Goal: Task Accomplishment & Management: Manage account settings

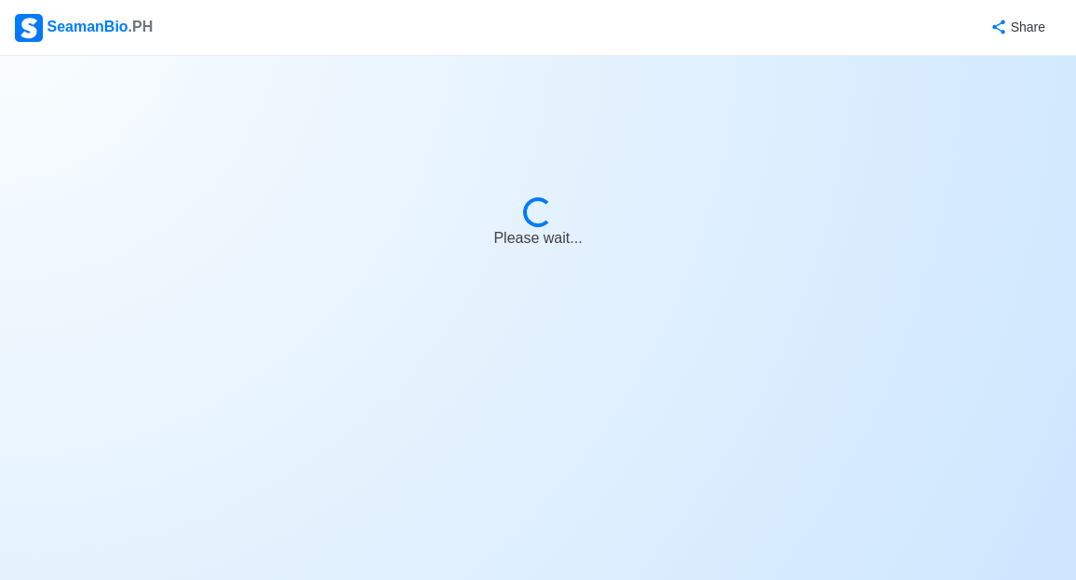
select select "[PERSON_NAME]"
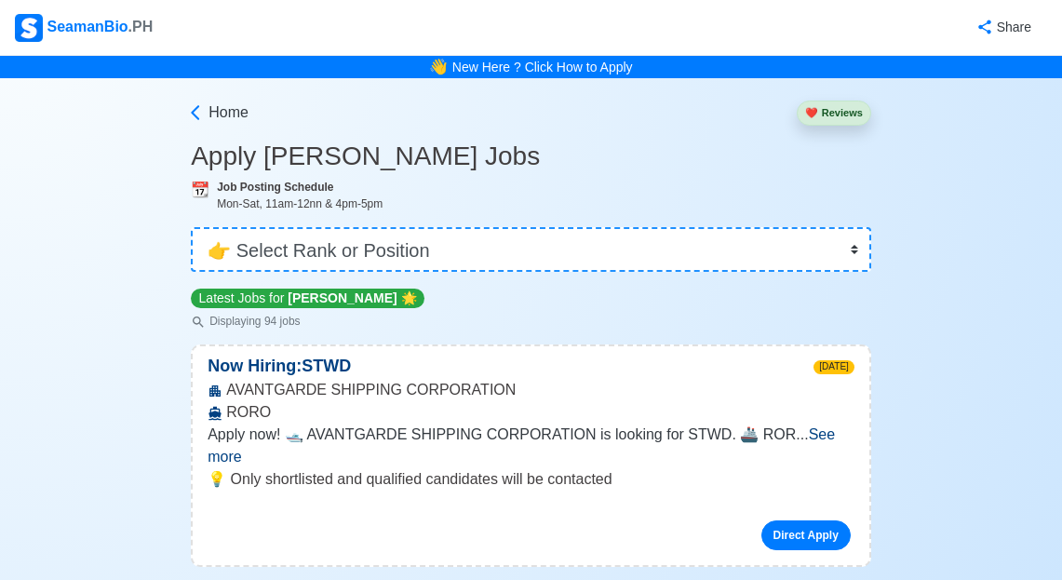
click at [41, 27] on img at bounding box center [29, 28] width 28 height 28
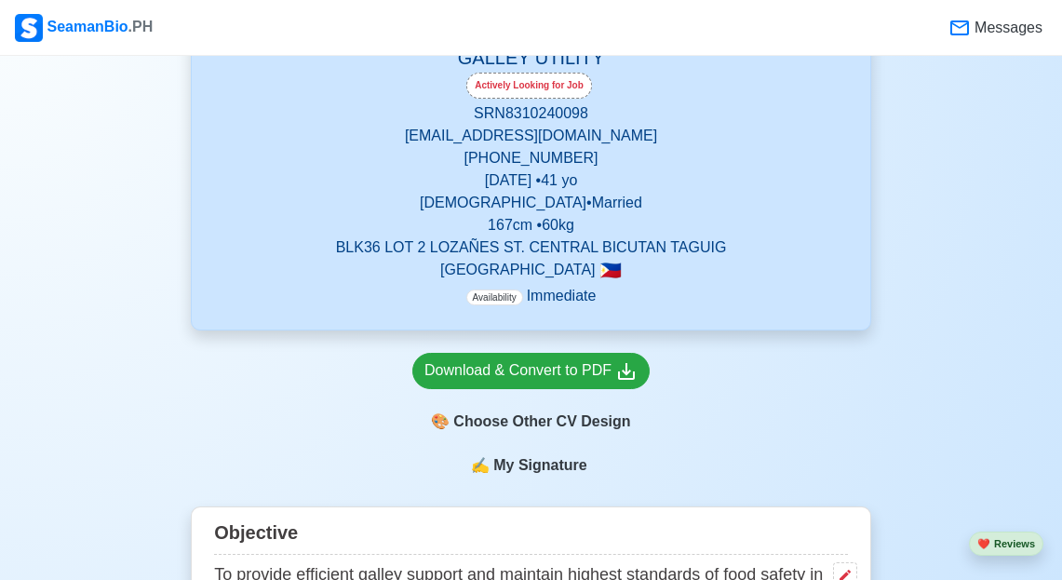
scroll to position [372, 0]
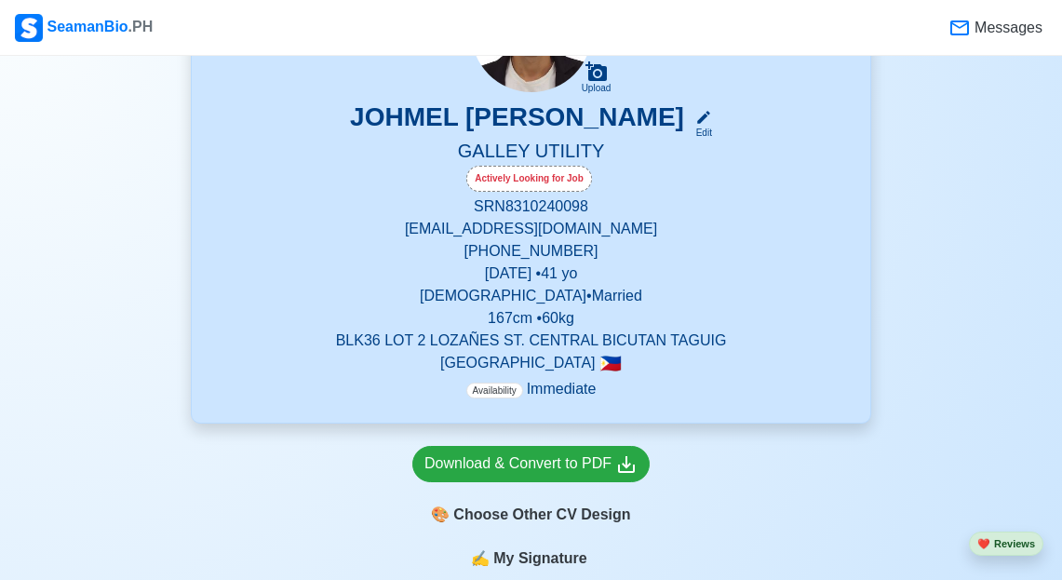
click at [578, 143] on h5 "GALLEY UTILITY" at bounding box center [531, 153] width 634 height 26
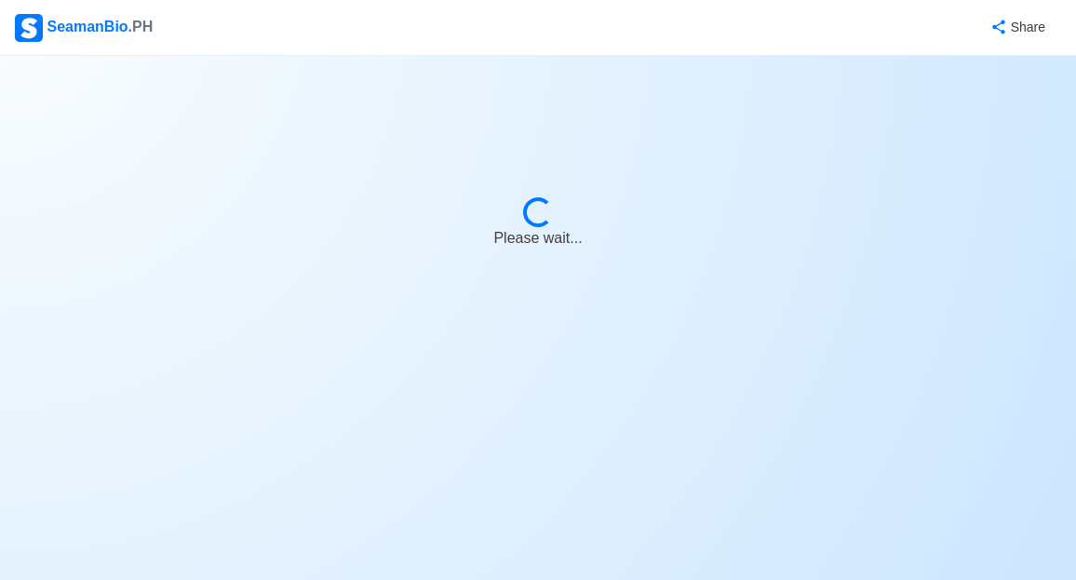
select select "Actively Looking for Job"
select select "Visible for Hiring"
select select "Married"
select select "[DEMOGRAPHIC_DATA]"
select select "PH"
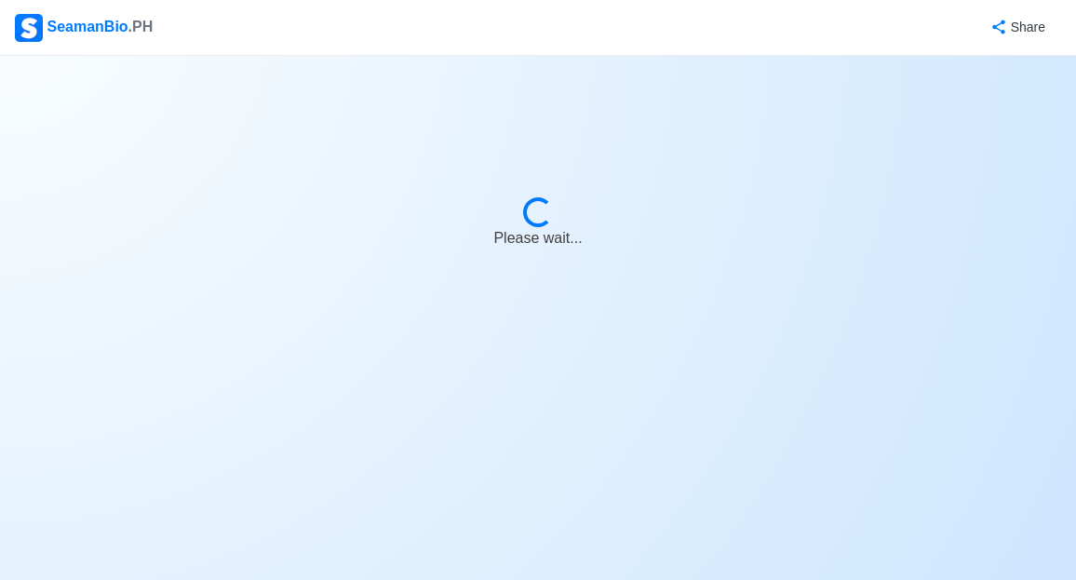
select select "4102416000000"
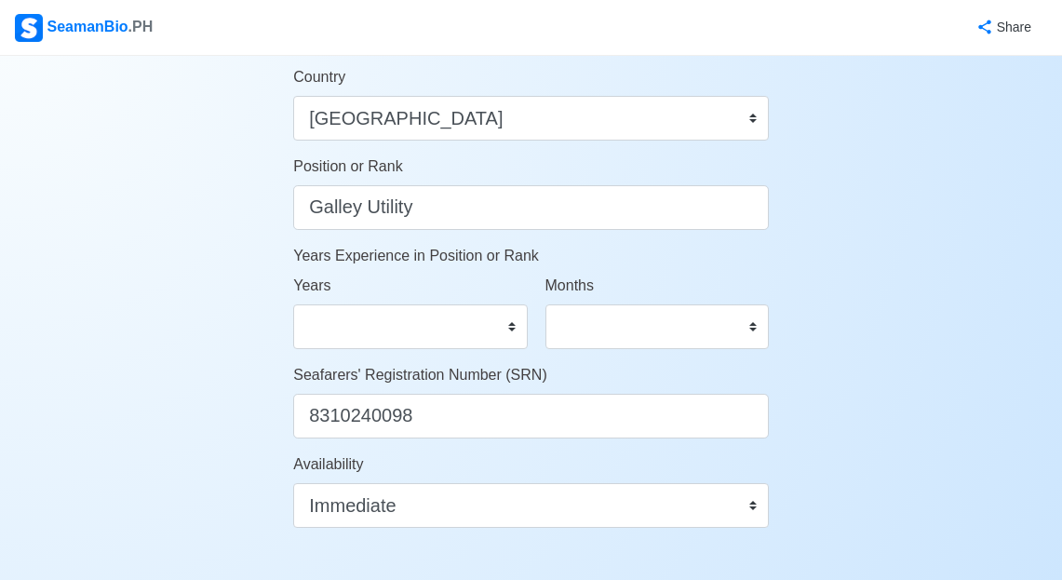
scroll to position [838, 0]
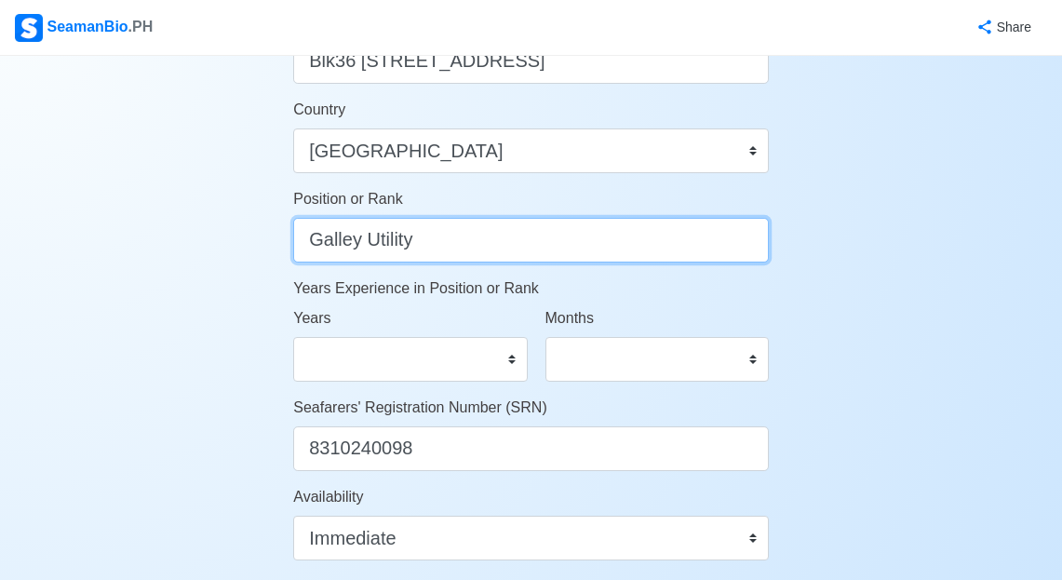
click at [417, 246] on input "Galley Utility" at bounding box center [531, 240] width 476 height 45
type input "G"
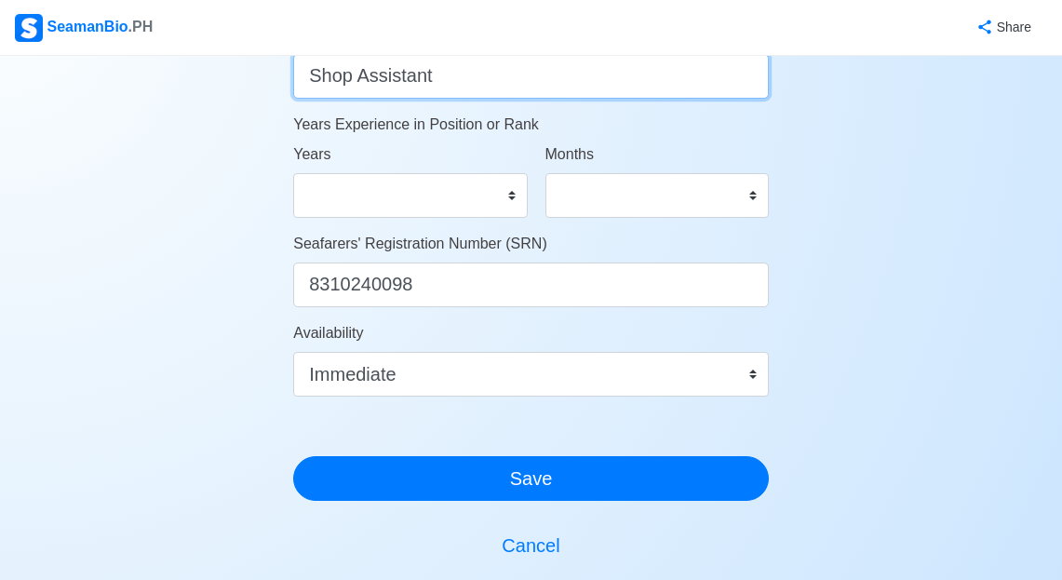
scroll to position [1032, 0]
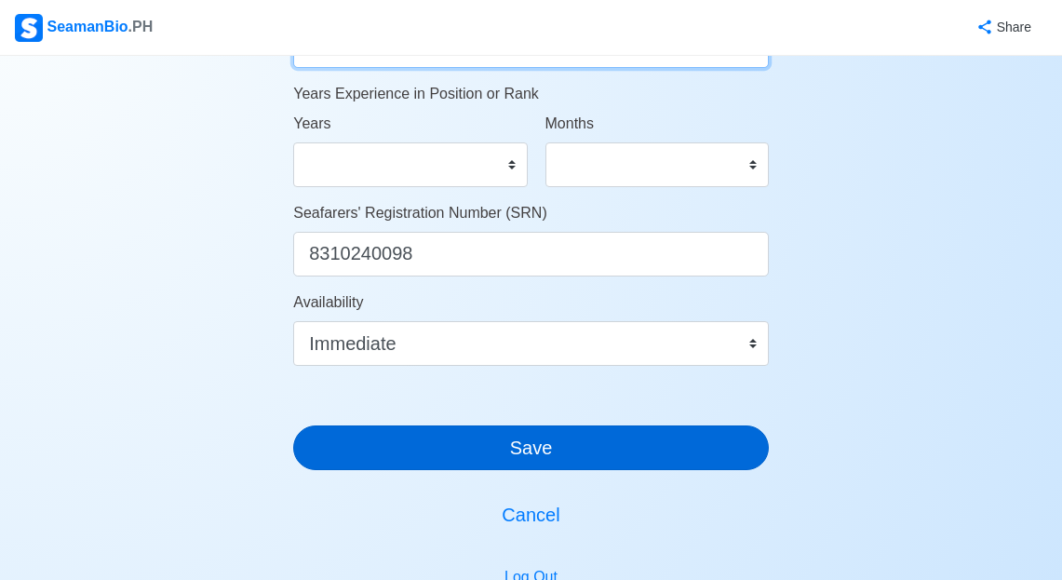
type input "Shop Assistant"
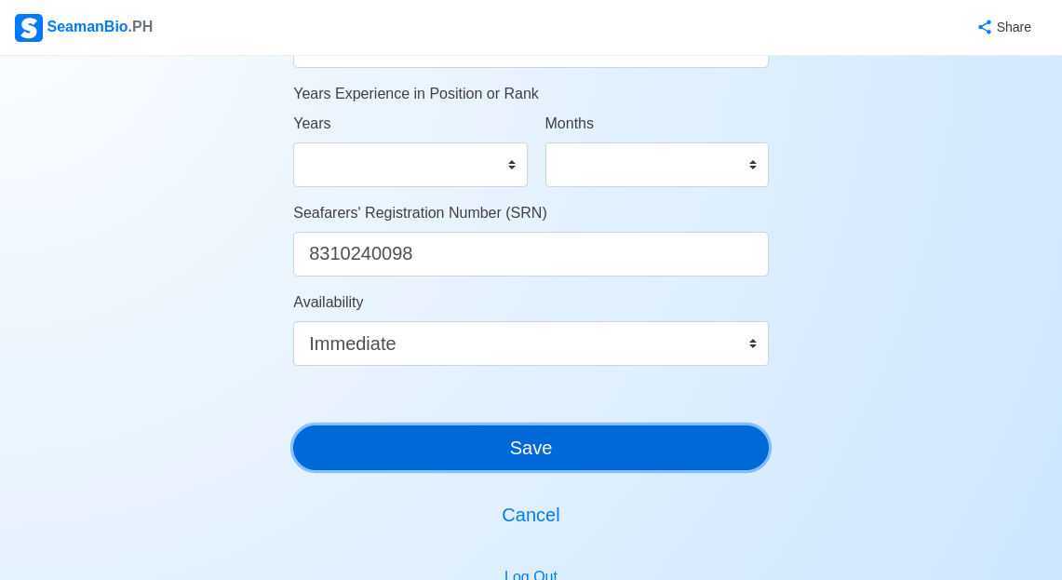
click at [512, 438] on button "Save" at bounding box center [531, 447] width 476 height 45
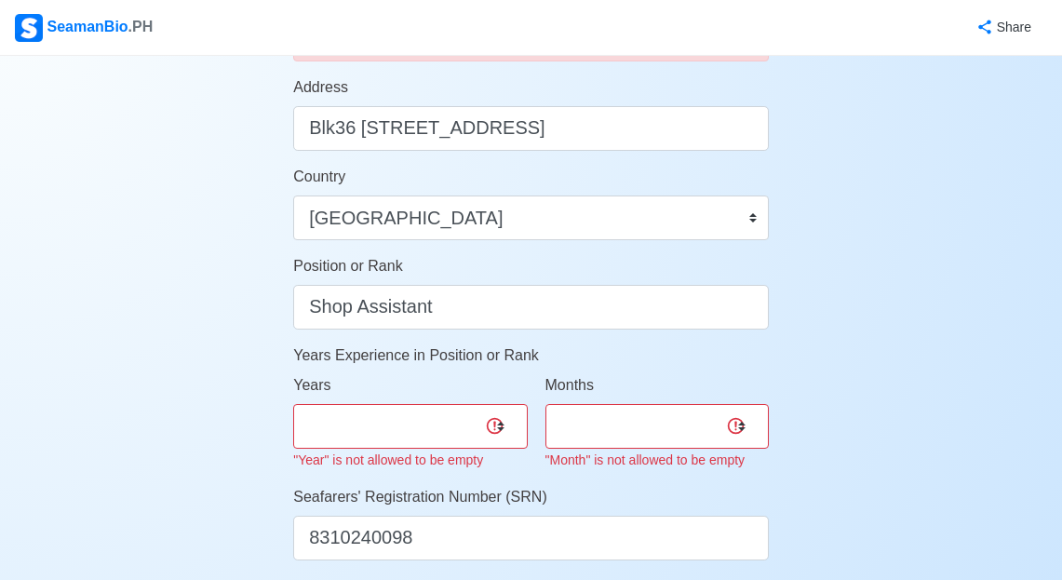
scroll to position [753, 0]
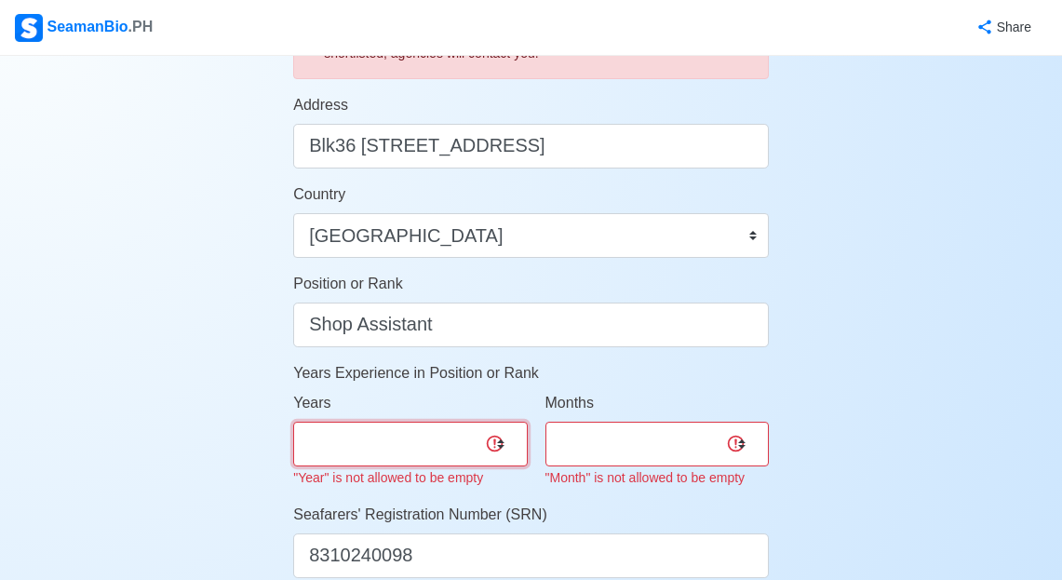
click at [476, 436] on select "0 1 2 3 4 5 6 7 8 9 10 11 12 13 14 15 16 17 18 19 20 21 22 23 24 25 26 27 28 29…" at bounding box center [410, 444] width 234 height 45
select select "0"
click at [293, 422] on select "0 1 2 3 4 5 6 7 8 9 10 11 12 13 14 15 16 17 18 19 20 21 22 23 24 25 26 27 28 29…" at bounding box center [410, 444] width 234 height 45
click at [678, 468] on div "Months 0 1 2 3 4 5 6 7 8 9 10 11 "Month" is not allowed to be empty" at bounding box center [657, 440] width 223 height 97
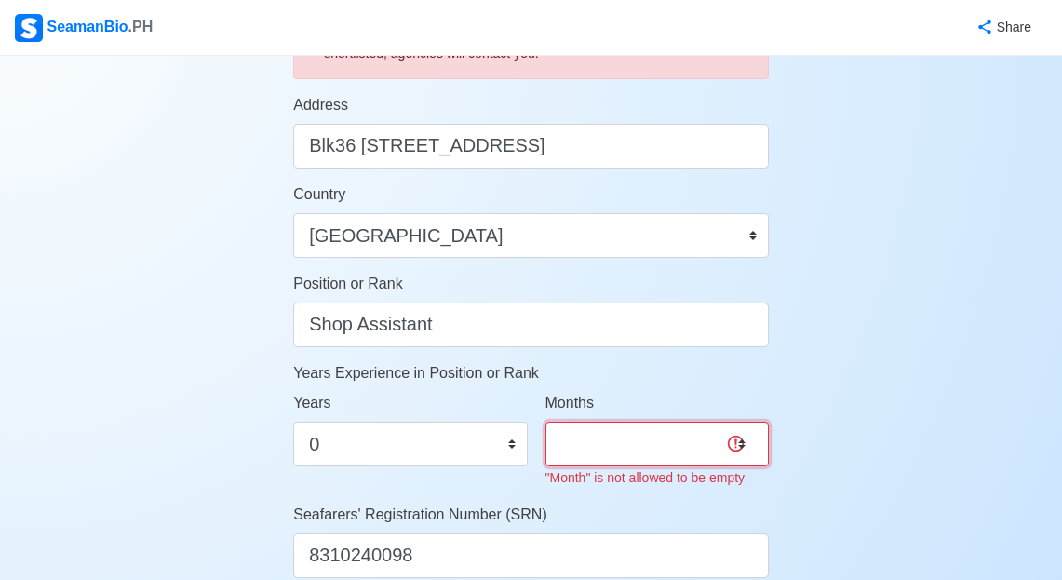
click at [662, 446] on select "0 1 2 3 4 5 6 7 8 9 10 11" at bounding box center [657, 444] width 223 height 45
select select "0"
click at [546, 422] on select "0 1 2 3 4 5 6 7 8 9 10 11" at bounding box center [657, 444] width 223 height 45
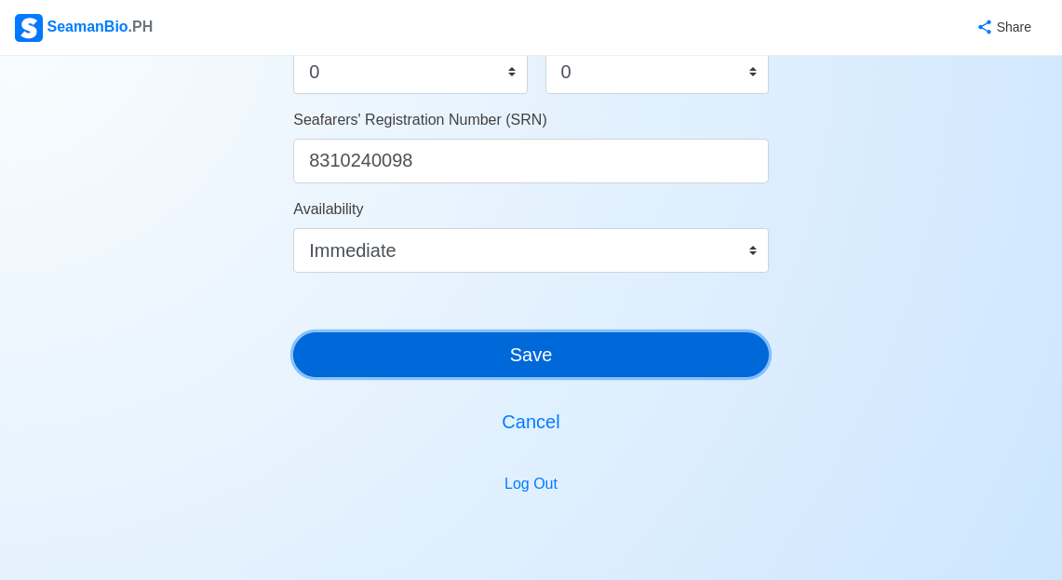
click at [518, 350] on button "Save" at bounding box center [531, 354] width 476 height 45
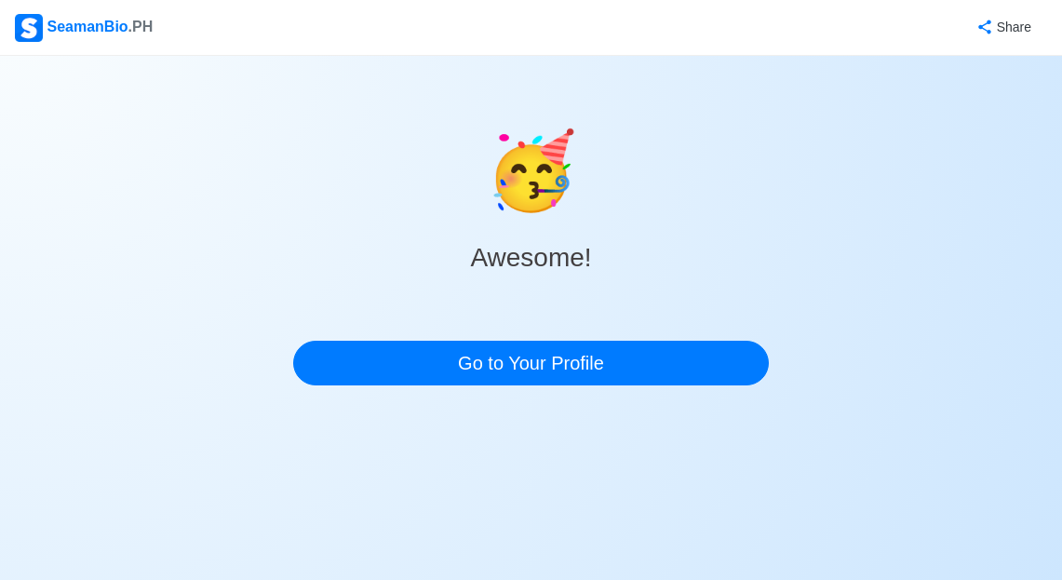
scroll to position [0, 0]
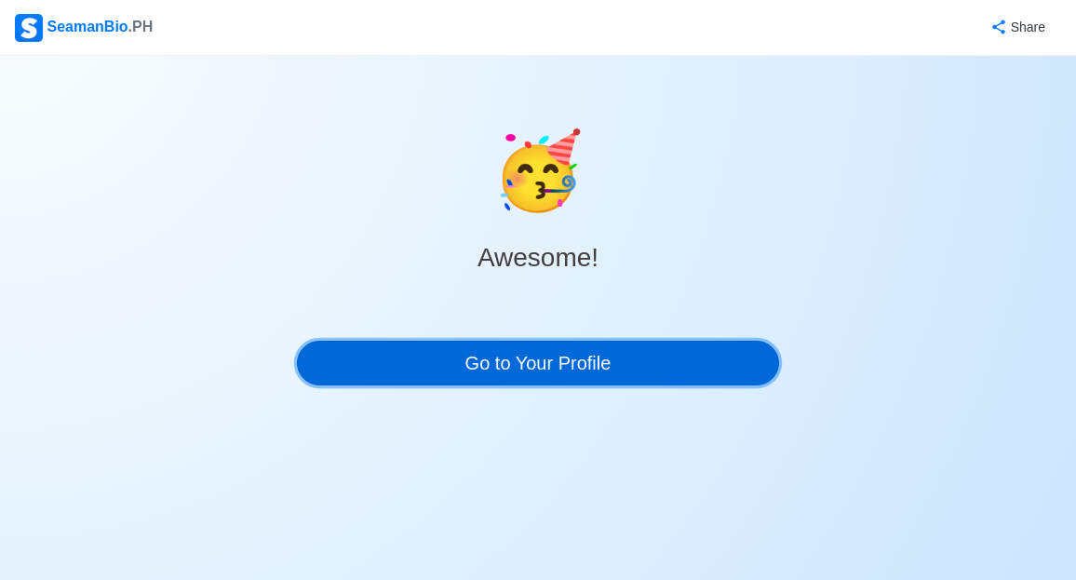
click at [555, 357] on link "Go to Your Profile" at bounding box center [538, 363] width 482 height 45
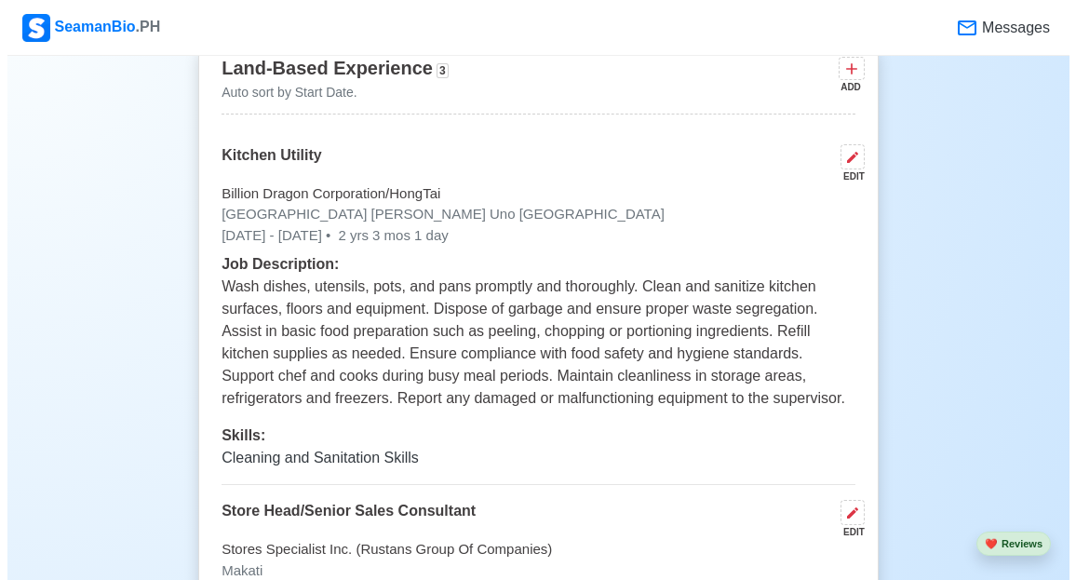
scroll to position [3351, 0]
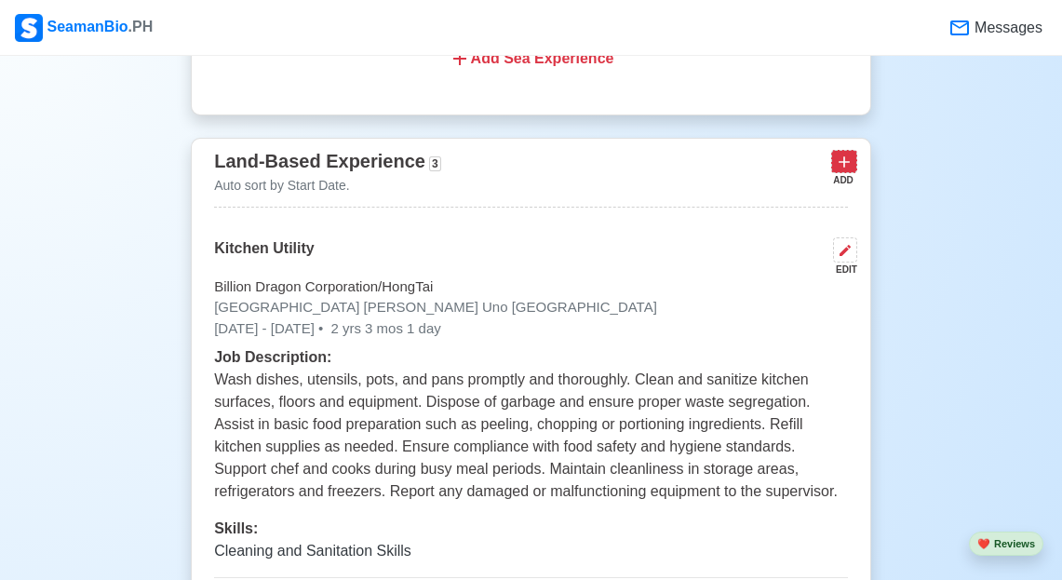
click at [849, 168] on icon at bounding box center [844, 161] width 11 height 11
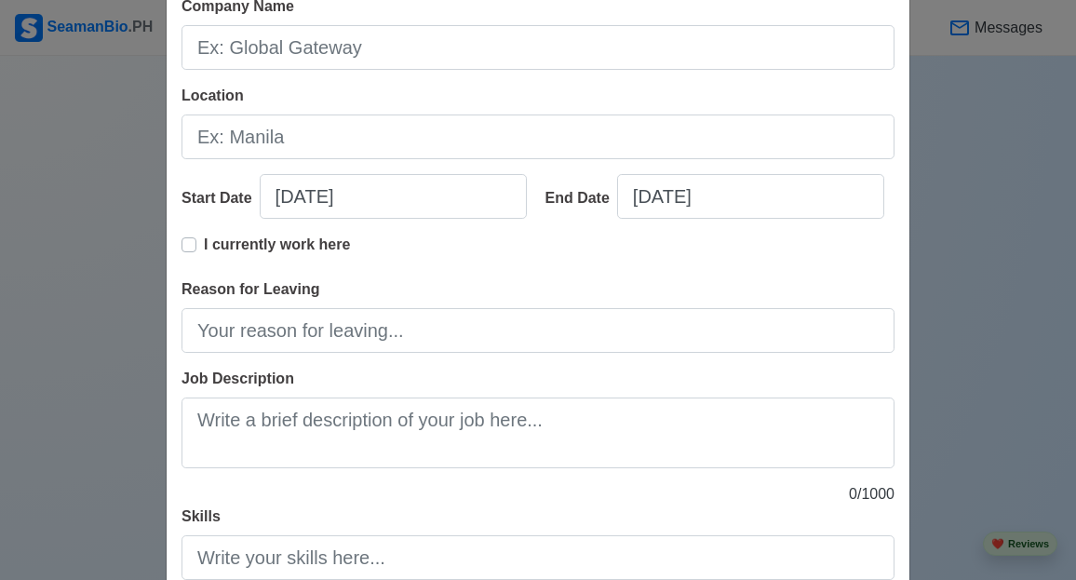
scroll to position [336, 0]
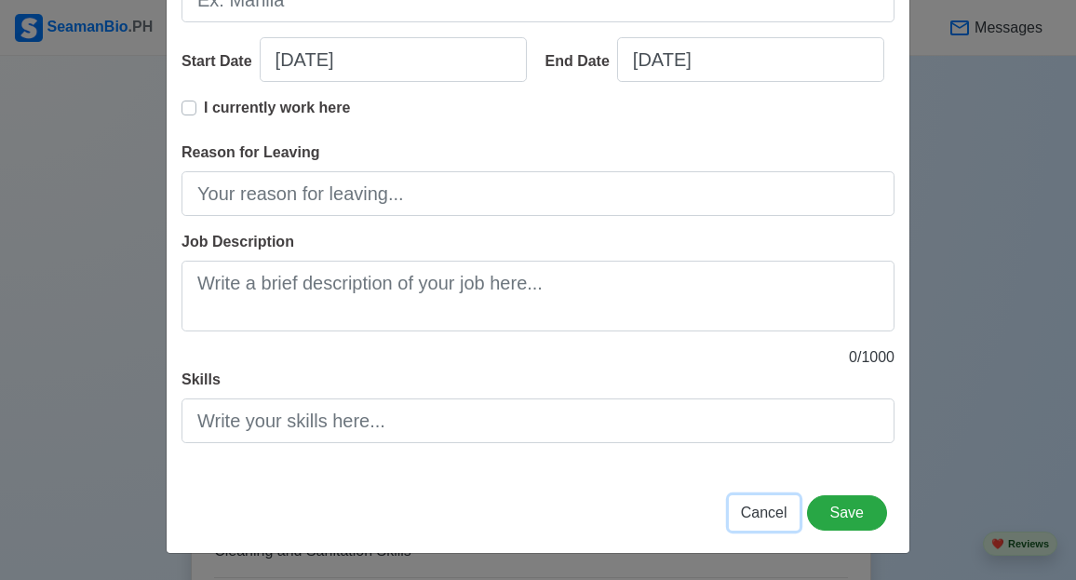
click at [762, 517] on span "Cancel" at bounding box center [764, 513] width 47 height 16
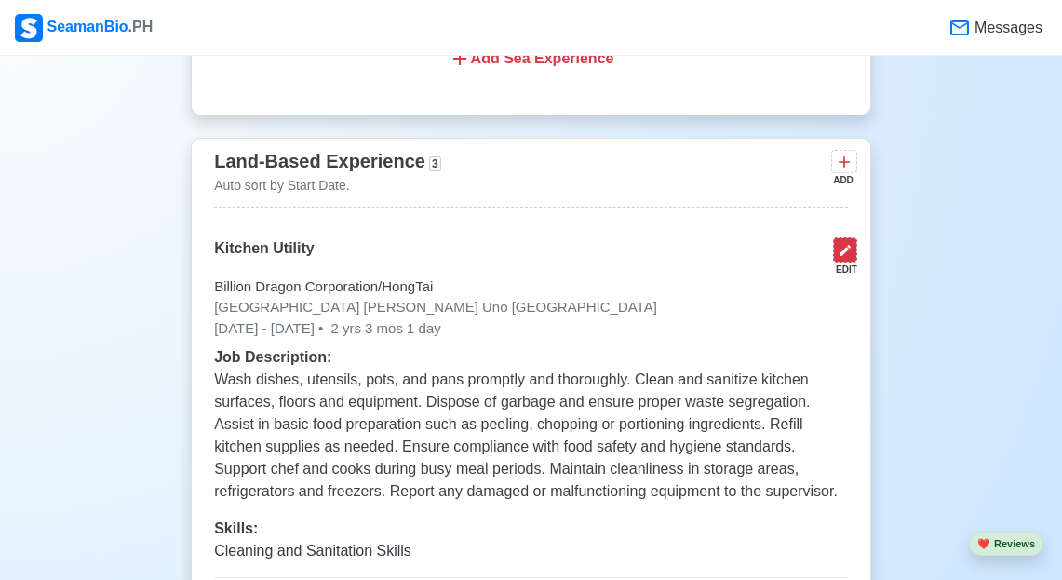
click at [848, 258] on icon at bounding box center [845, 250] width 15 height 15
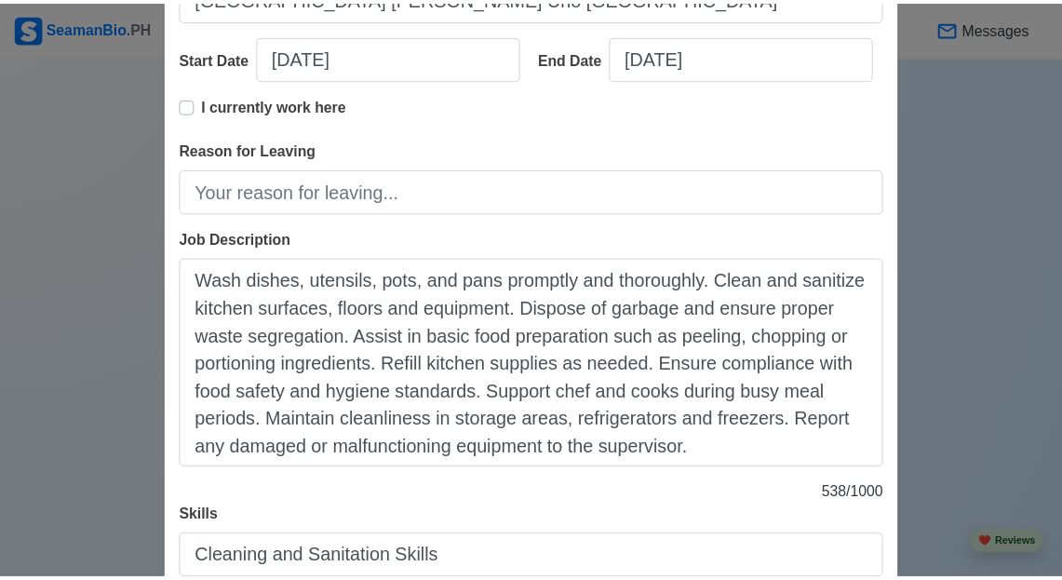
scroll to position [476, 0]
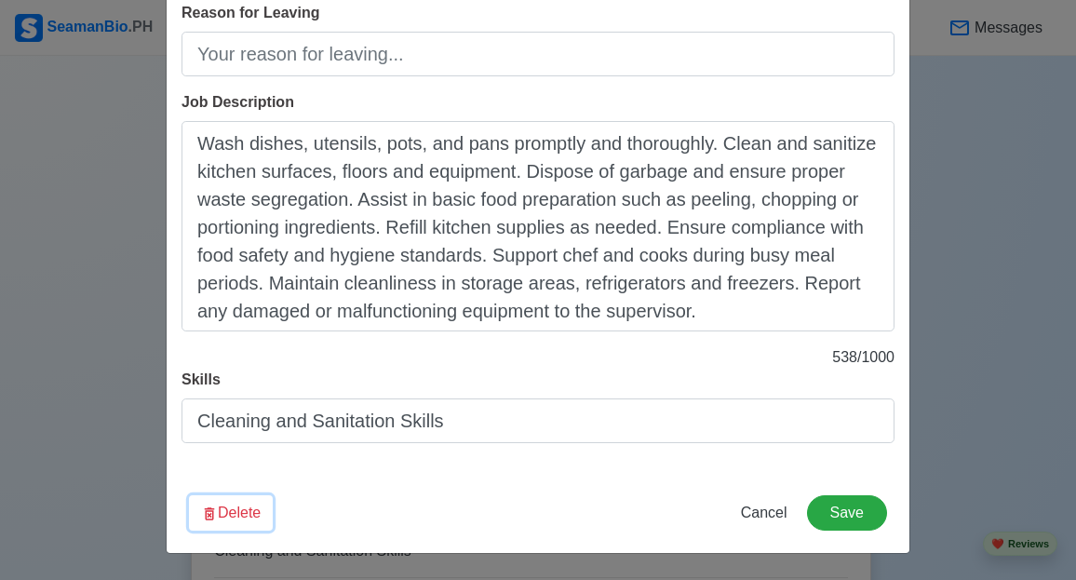
click at [205, 515] on icon "button" at bounding box center [210, 513] width 10 height 13
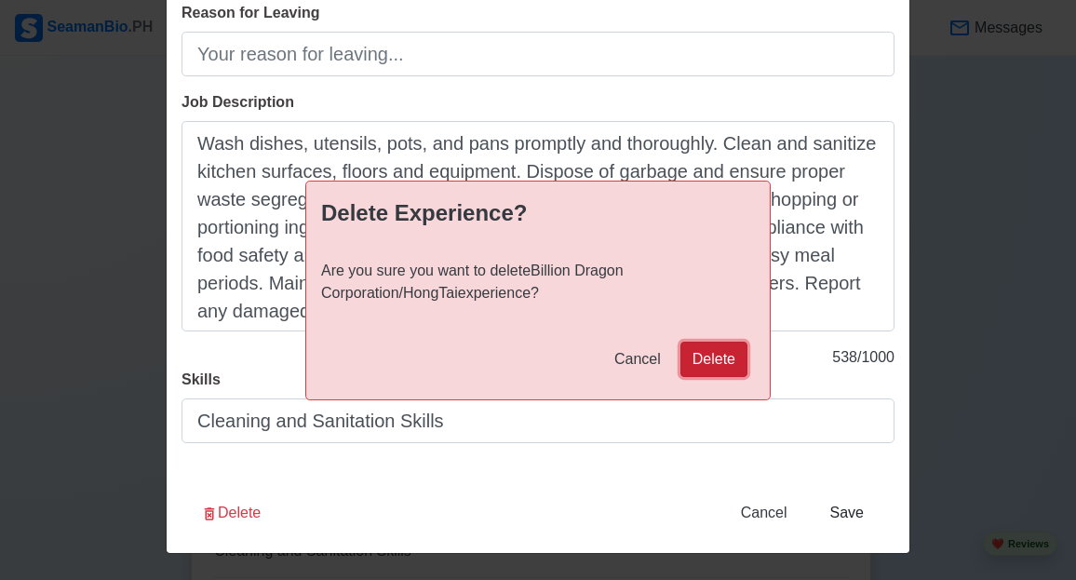
click at [729, 364] on button "Delete" at bounding box center [714, 359] width 67 height 35
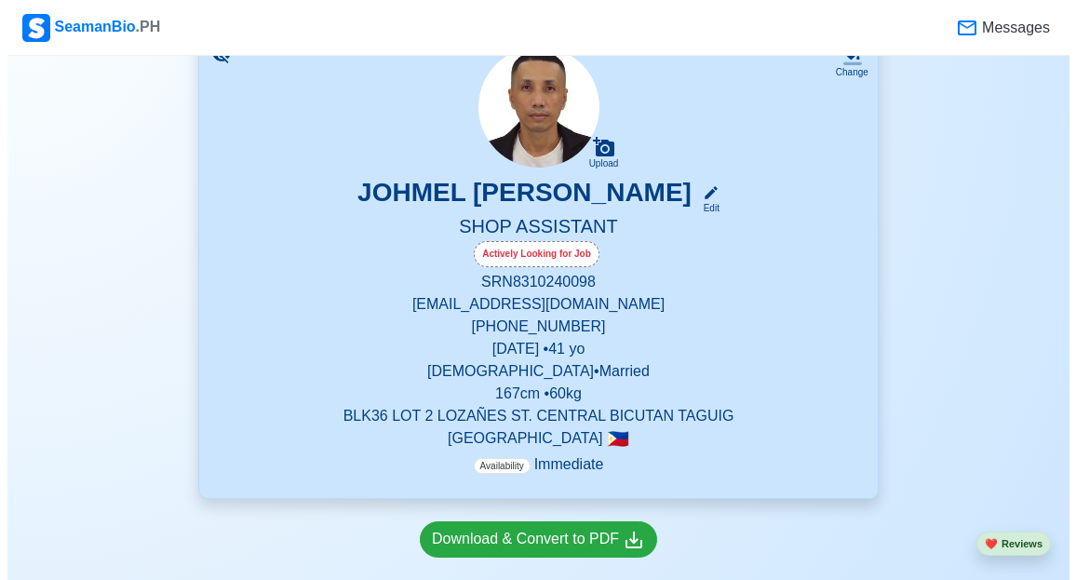
scroll to position [465, 0]
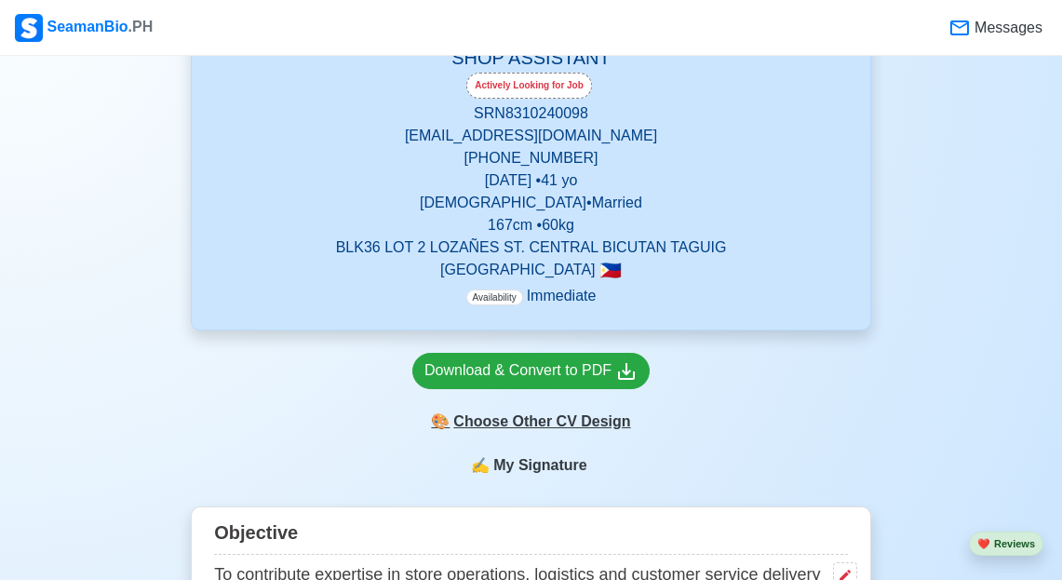
click at [548, 431] on div "🎨 Choose Other CV Design" at bounding box center [530, 421] width 237 height 35
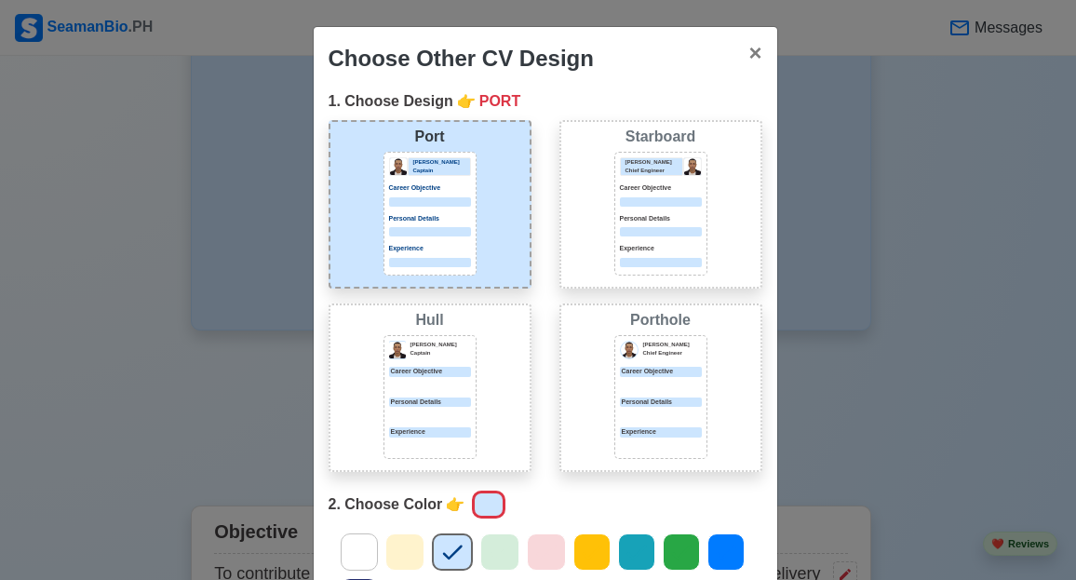
scroll to position [279, 0]
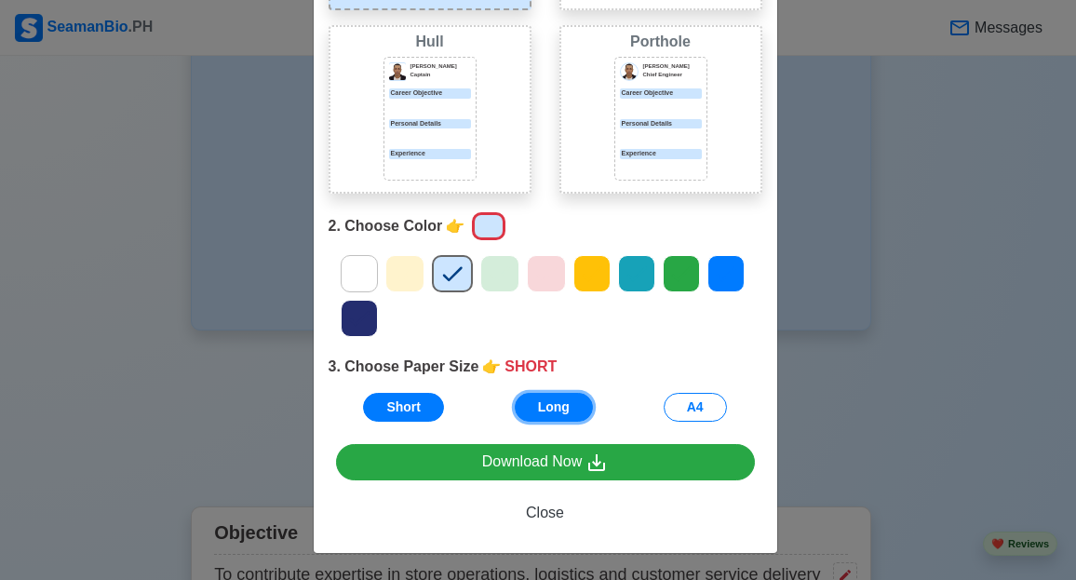
click at [562, 402] on button "Long" at bounding box center [554, 407] width 78 height 29
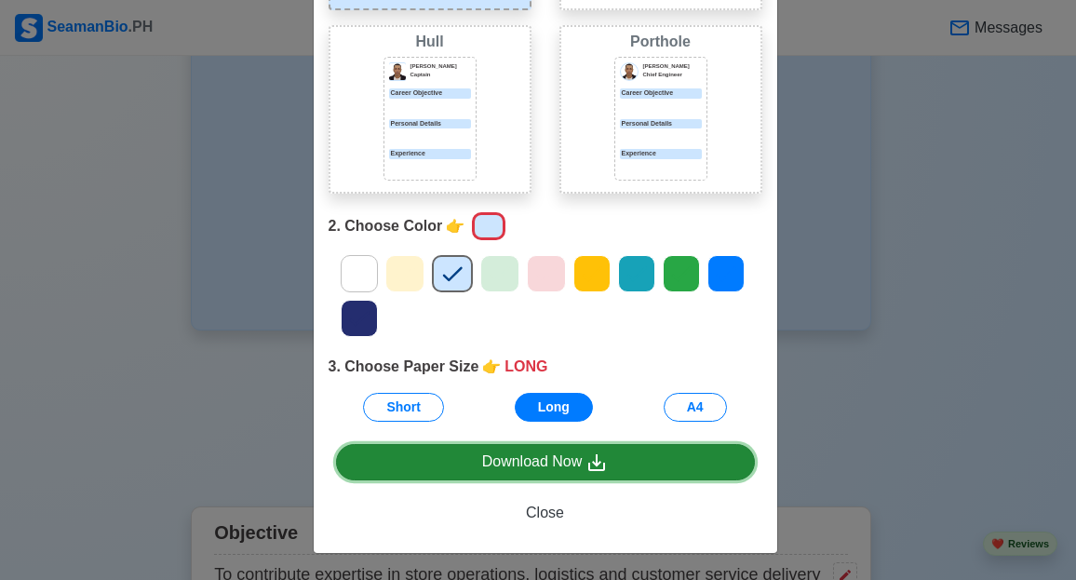
click at [533, 454] on div "Download Now" at bounding box center [545, 462] width 127 height 23
